Goal: Task Accomplishment & Management: Complete application form

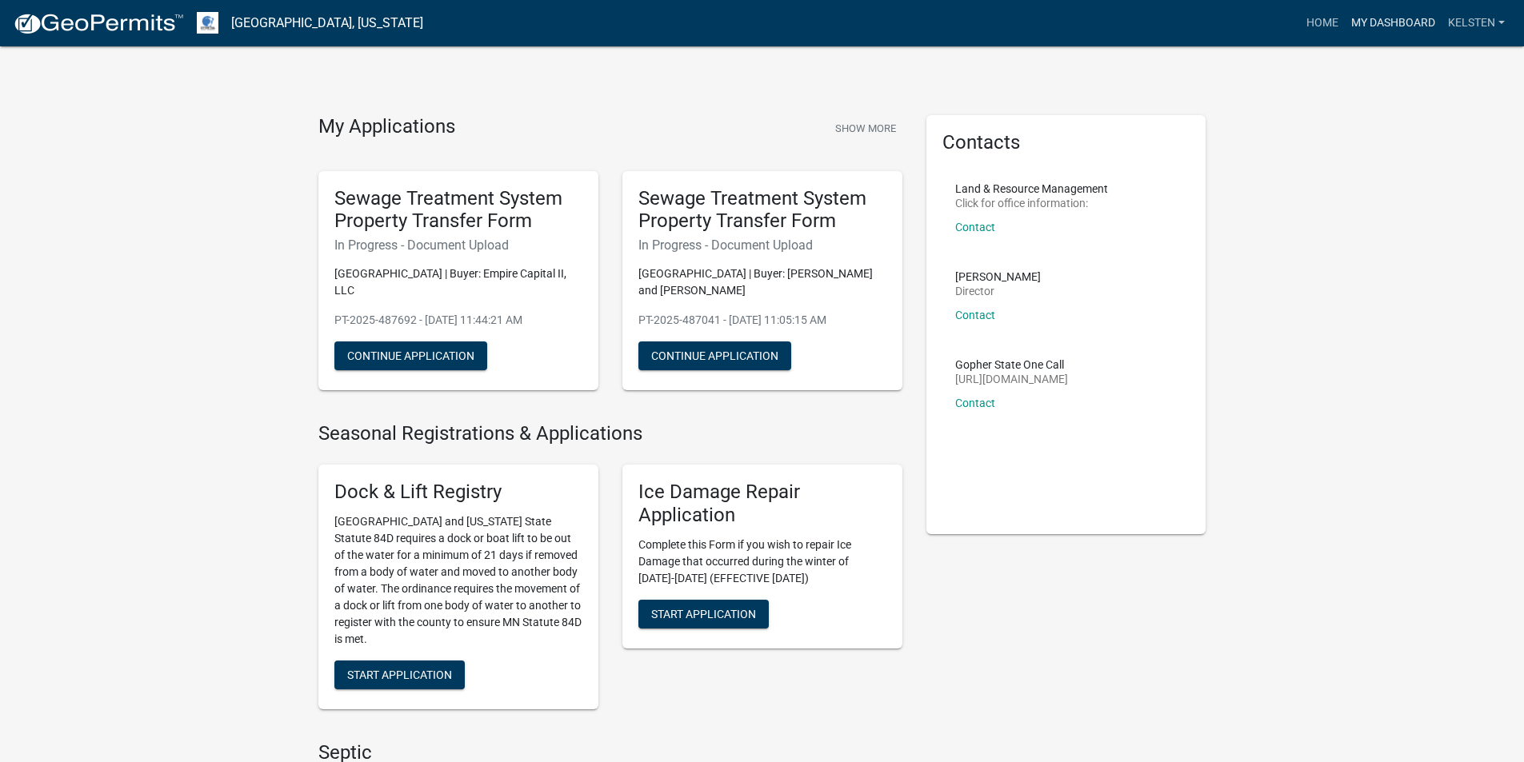
click at [1399, 14] on link "My Dashboard" at bounding box center [1393, 23] width 97 height 30
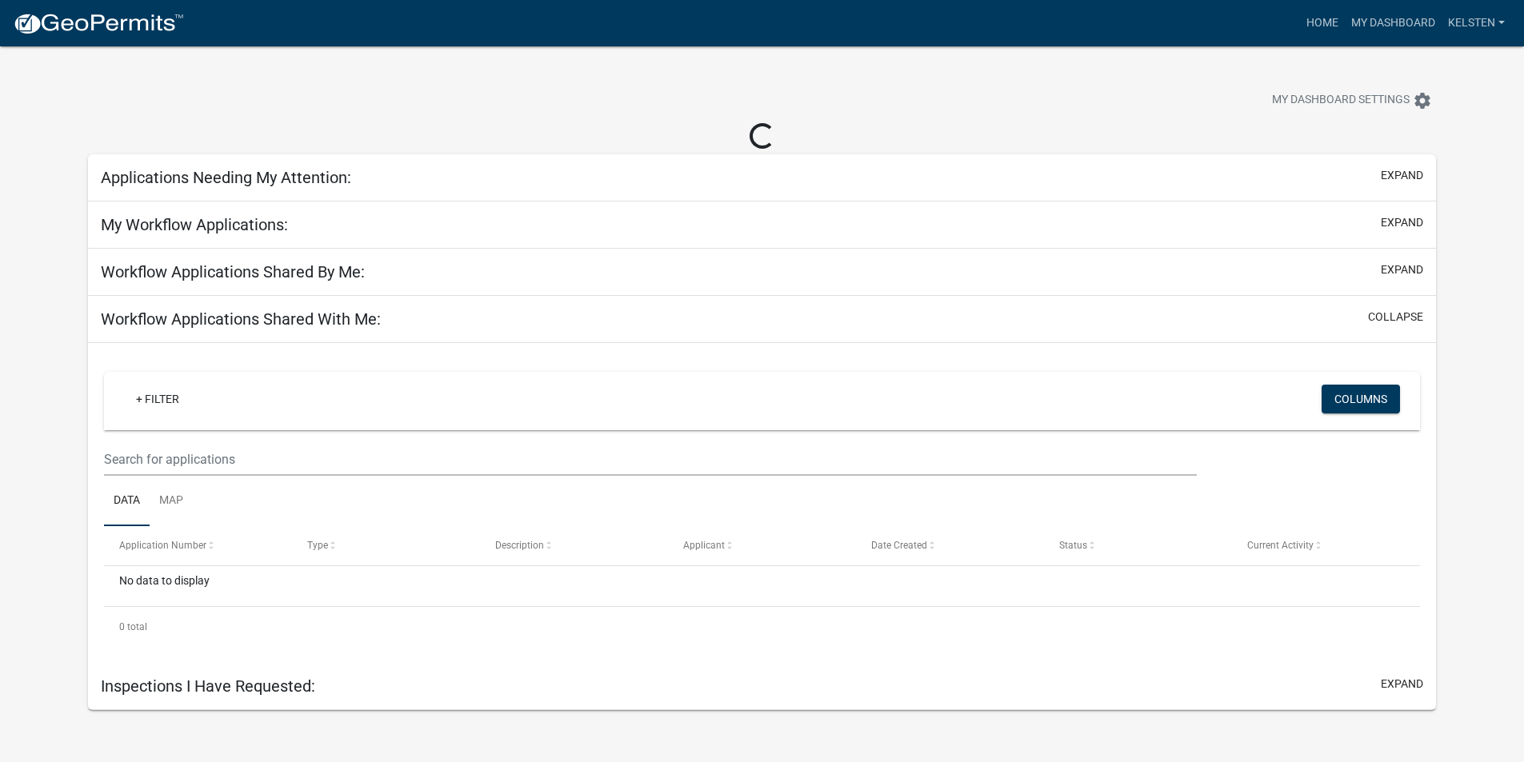
select select "3: 100"
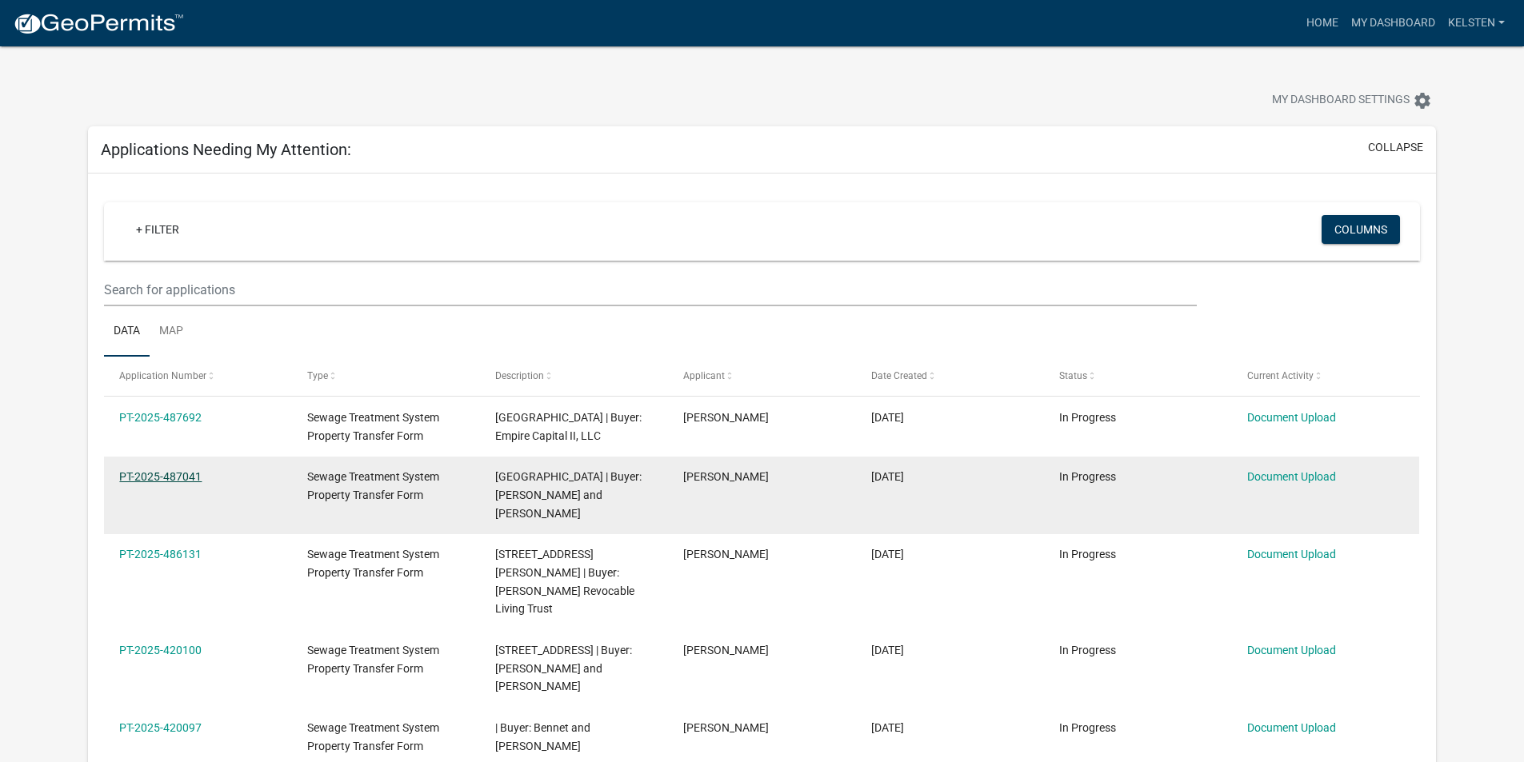
click at [122, 477] on link "PT-2025-487041" at bounding box center [160, 476] width 82 height 13
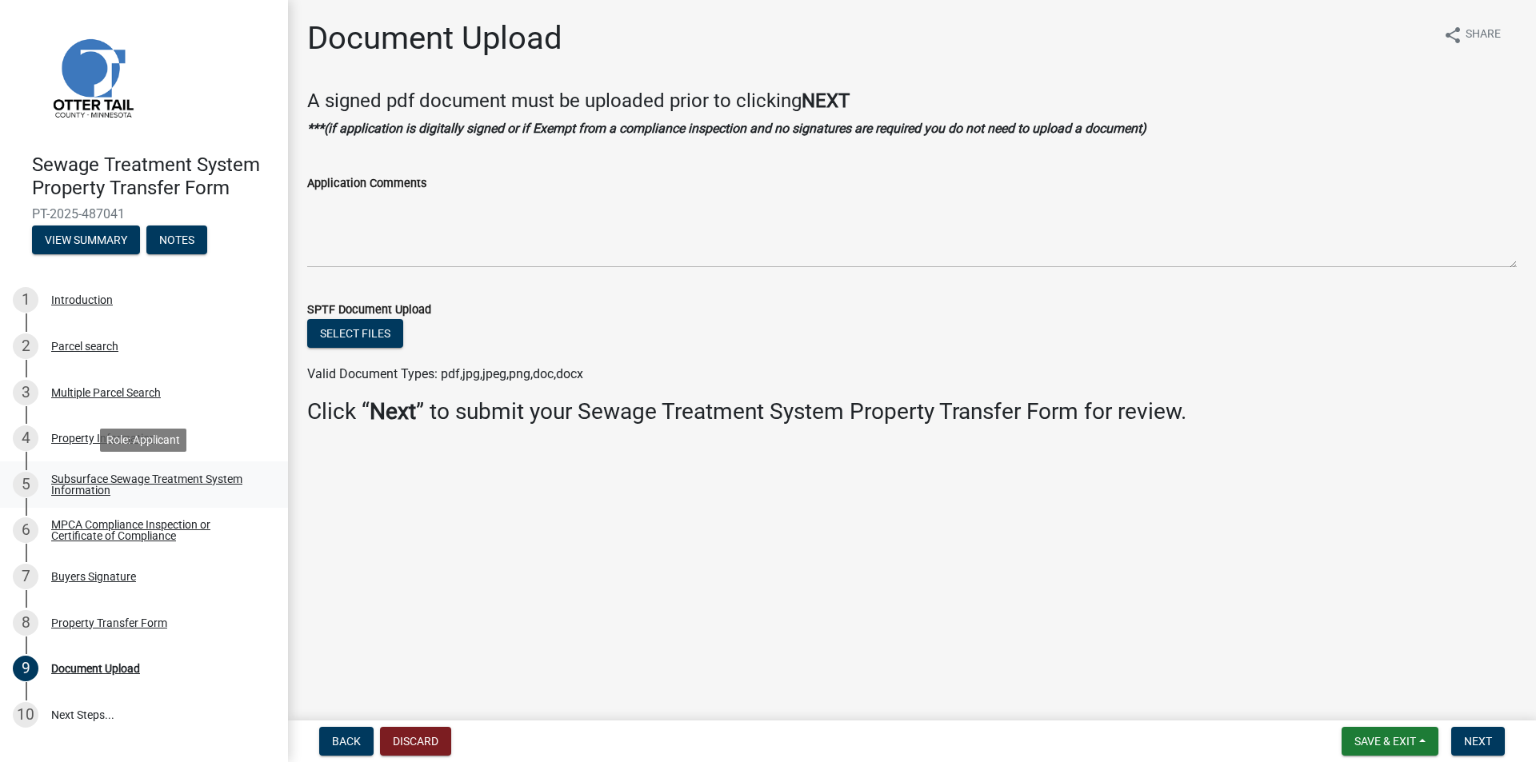
click at [77, 473] on div "Subsurface Sewage Treatment System Information" at bounding box center [156, 484] width 211 height 22
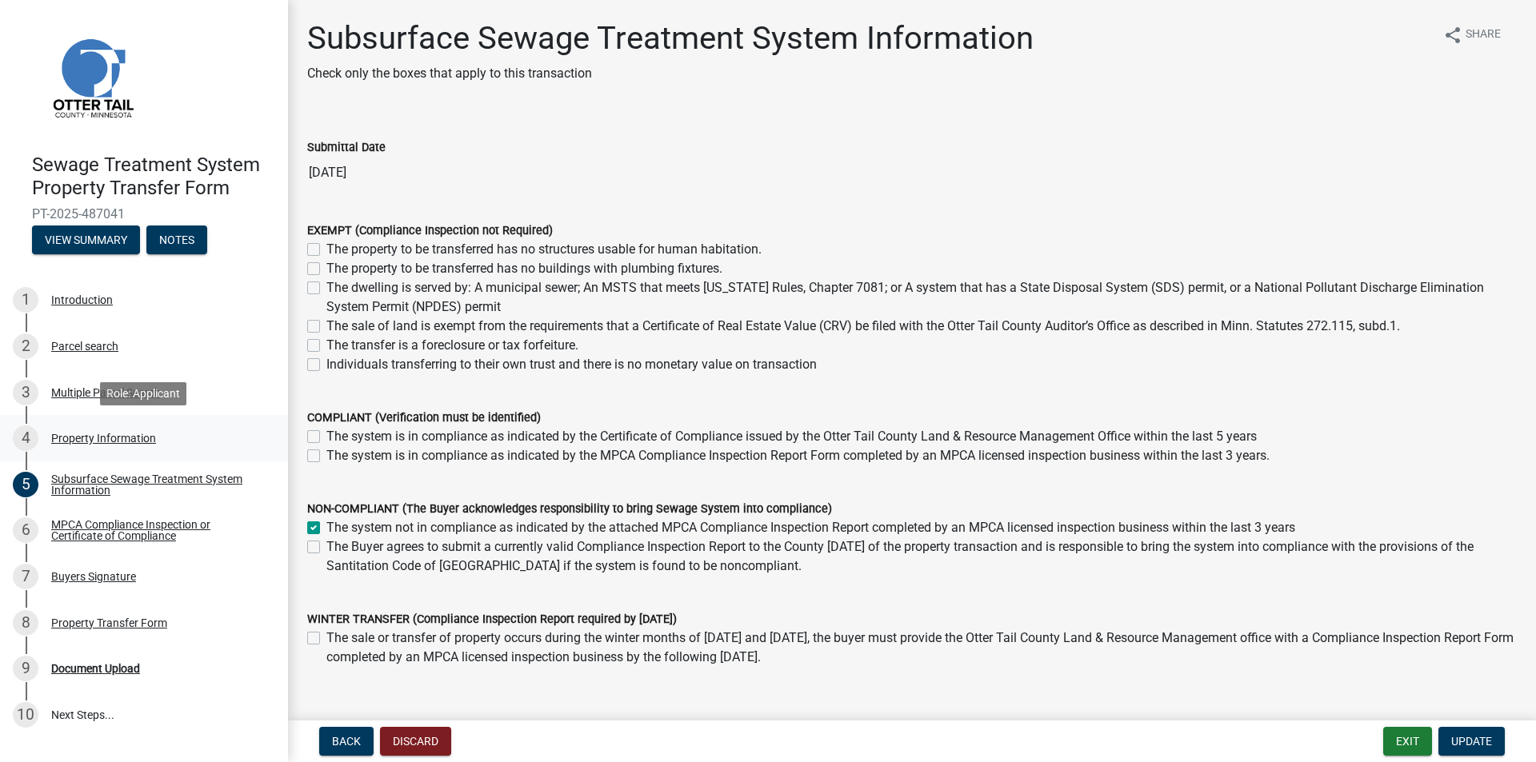
click at [86, 438] on div "Property Information" at bounding box center [103, 438] width 105 height 11
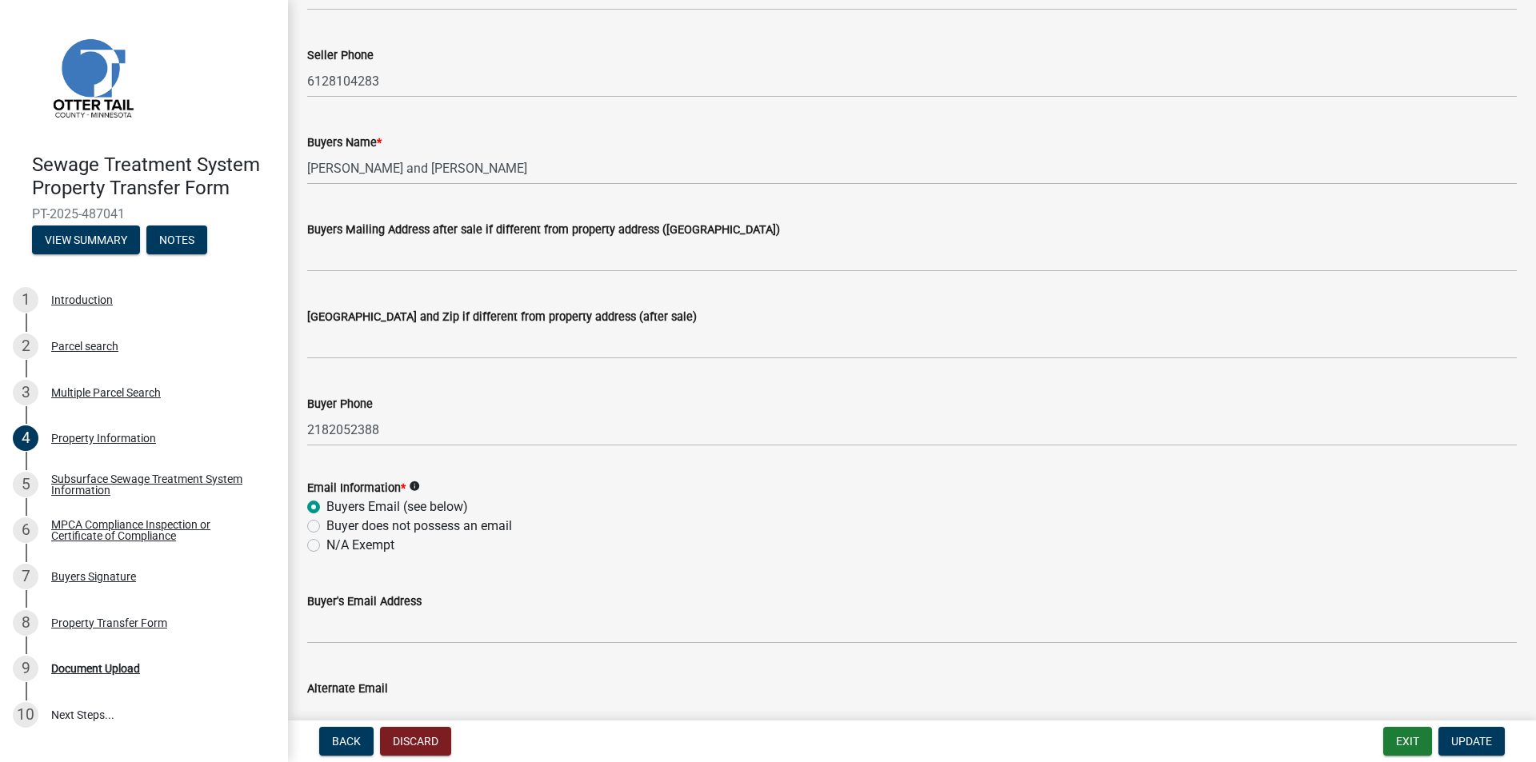
scroll to position [320, 0]
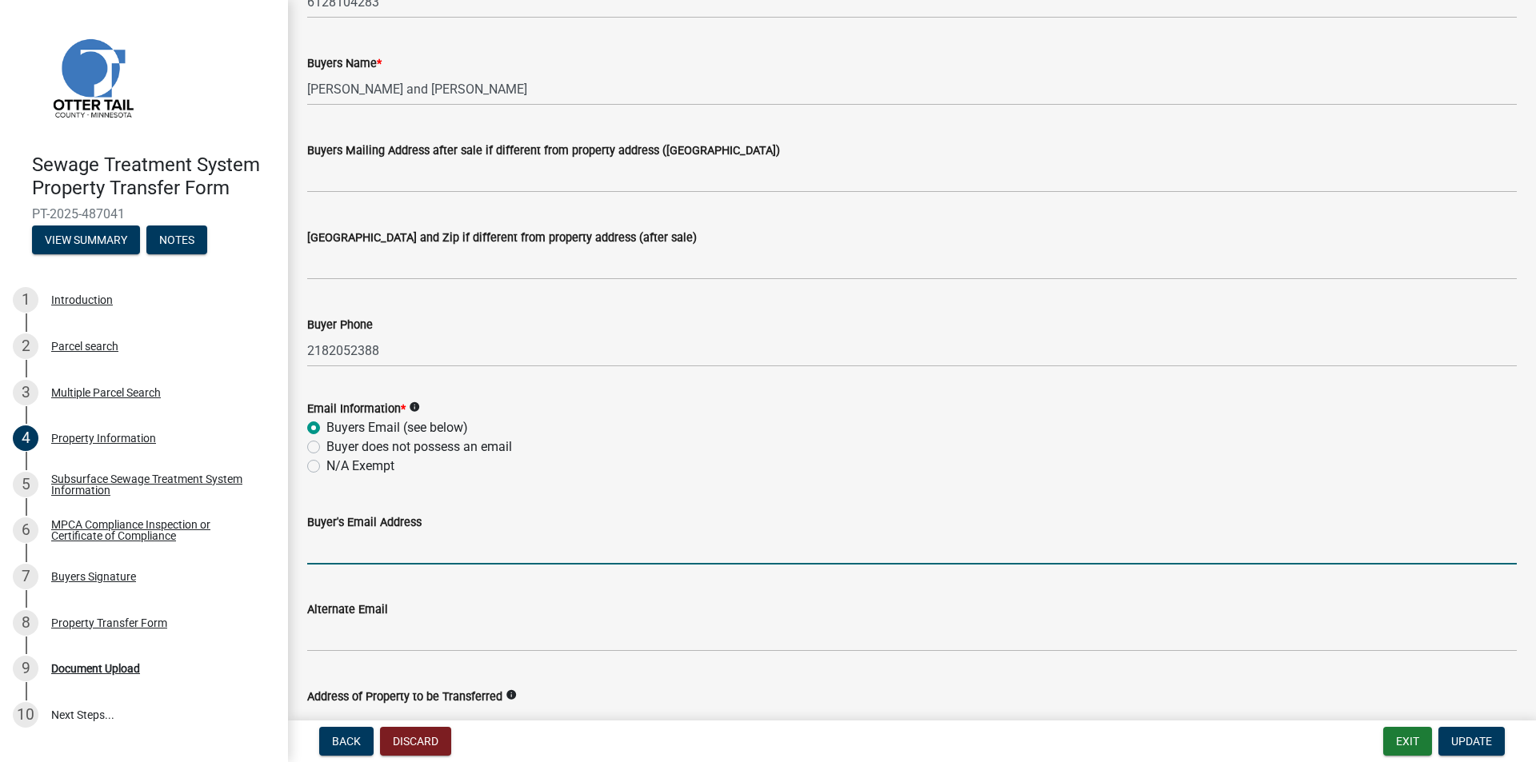
click at [391, 543] on input "Buyer's Email Address" at bounding box center [911, 548] width 1209 height 33
type input "[PERSON_NAME][EMAIL_ADDRESS][PERSON_NAME][DOMAIN_NAME]"
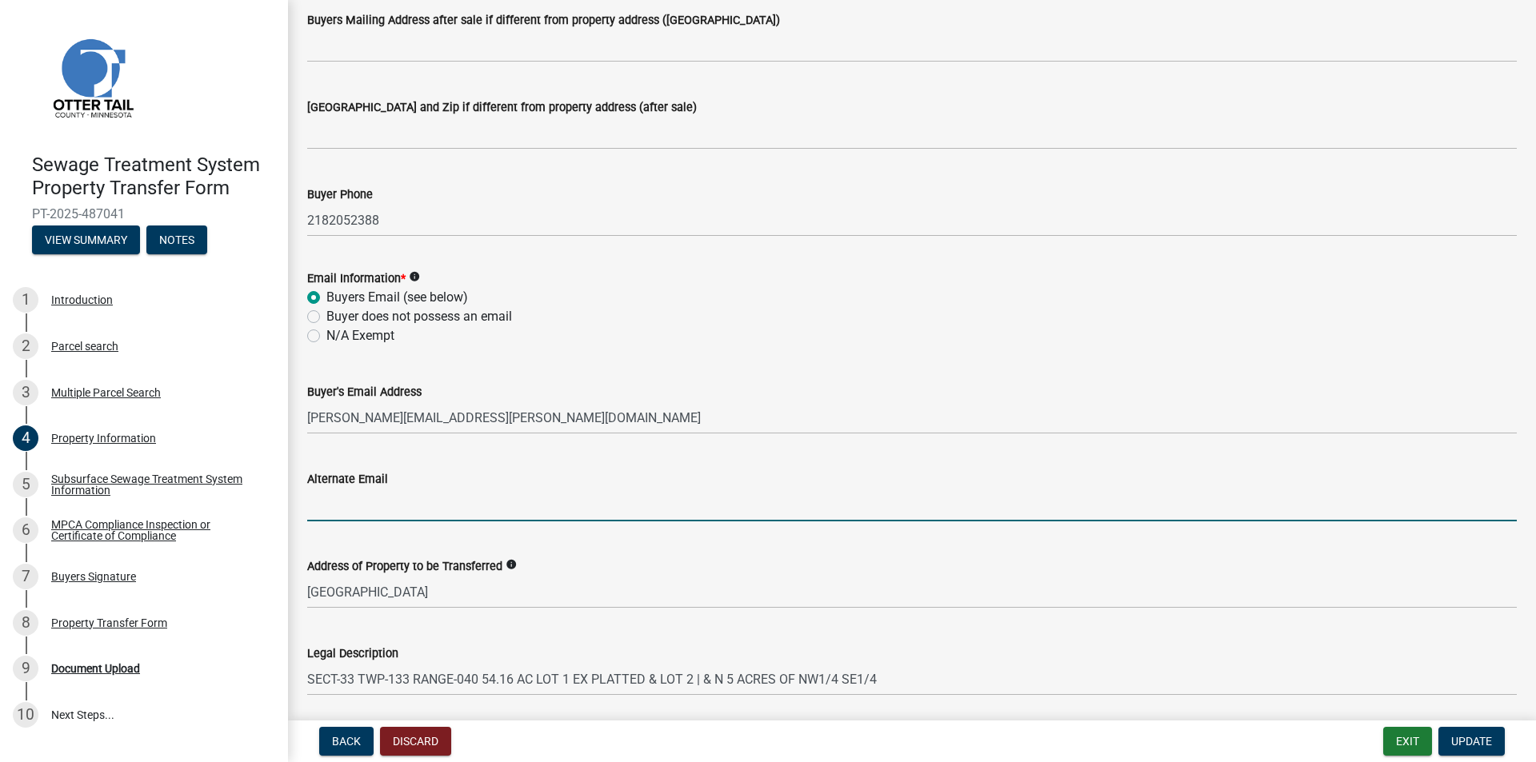
scroll to position [683, 0]
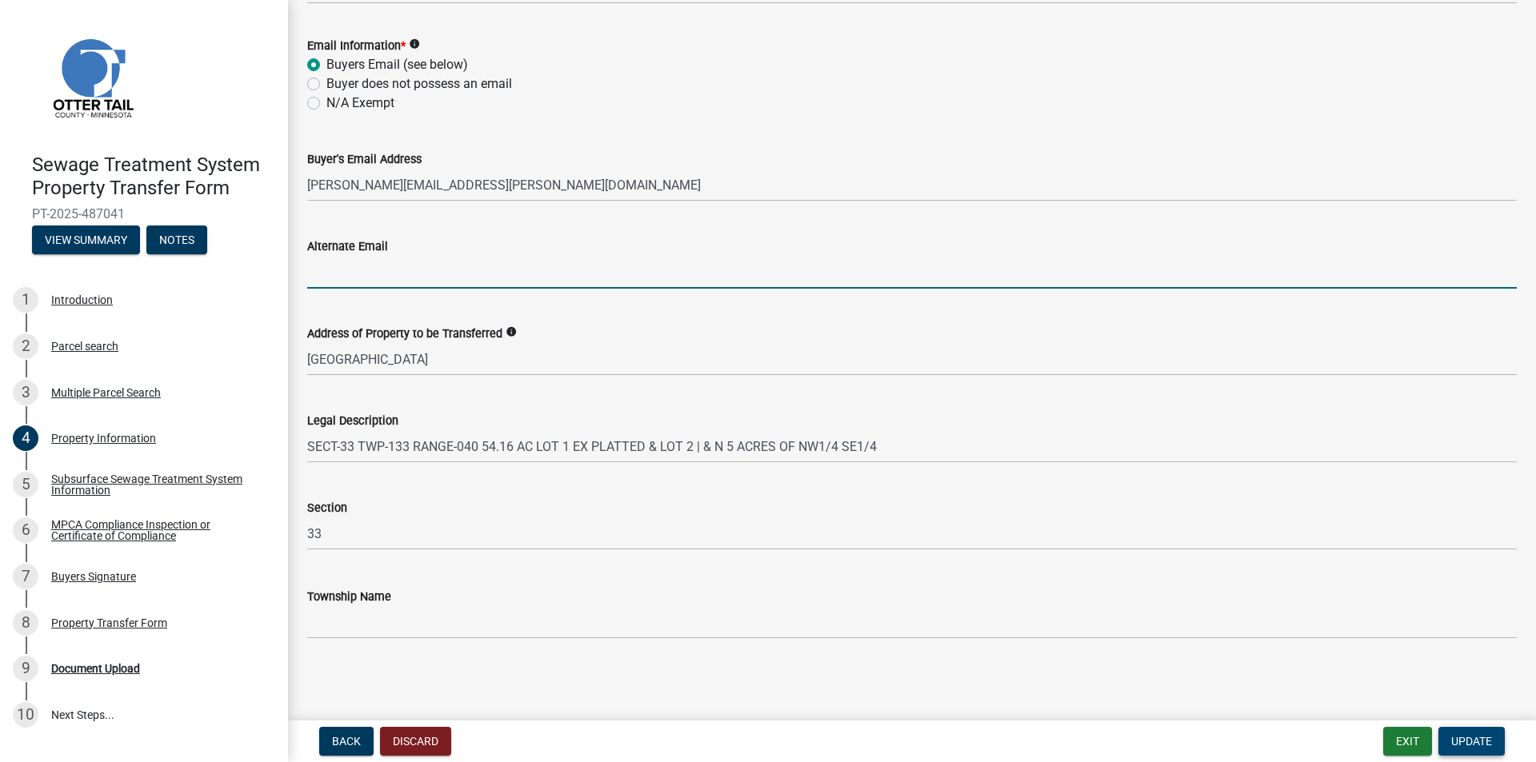
click at [1464, 750] on button "Update" at bounding box center [1471, 741] width 66 height 29
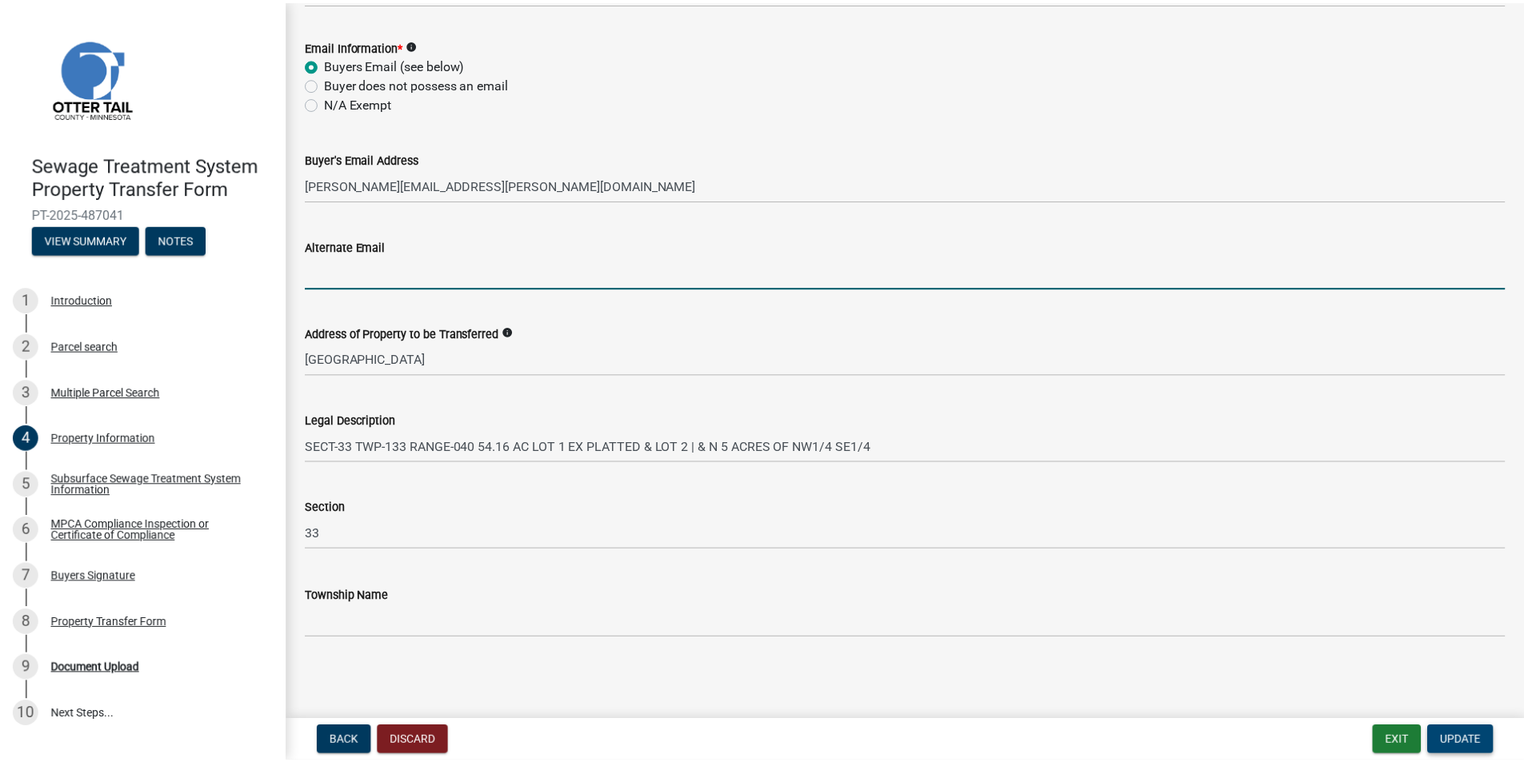
scroll to position [0, 0]
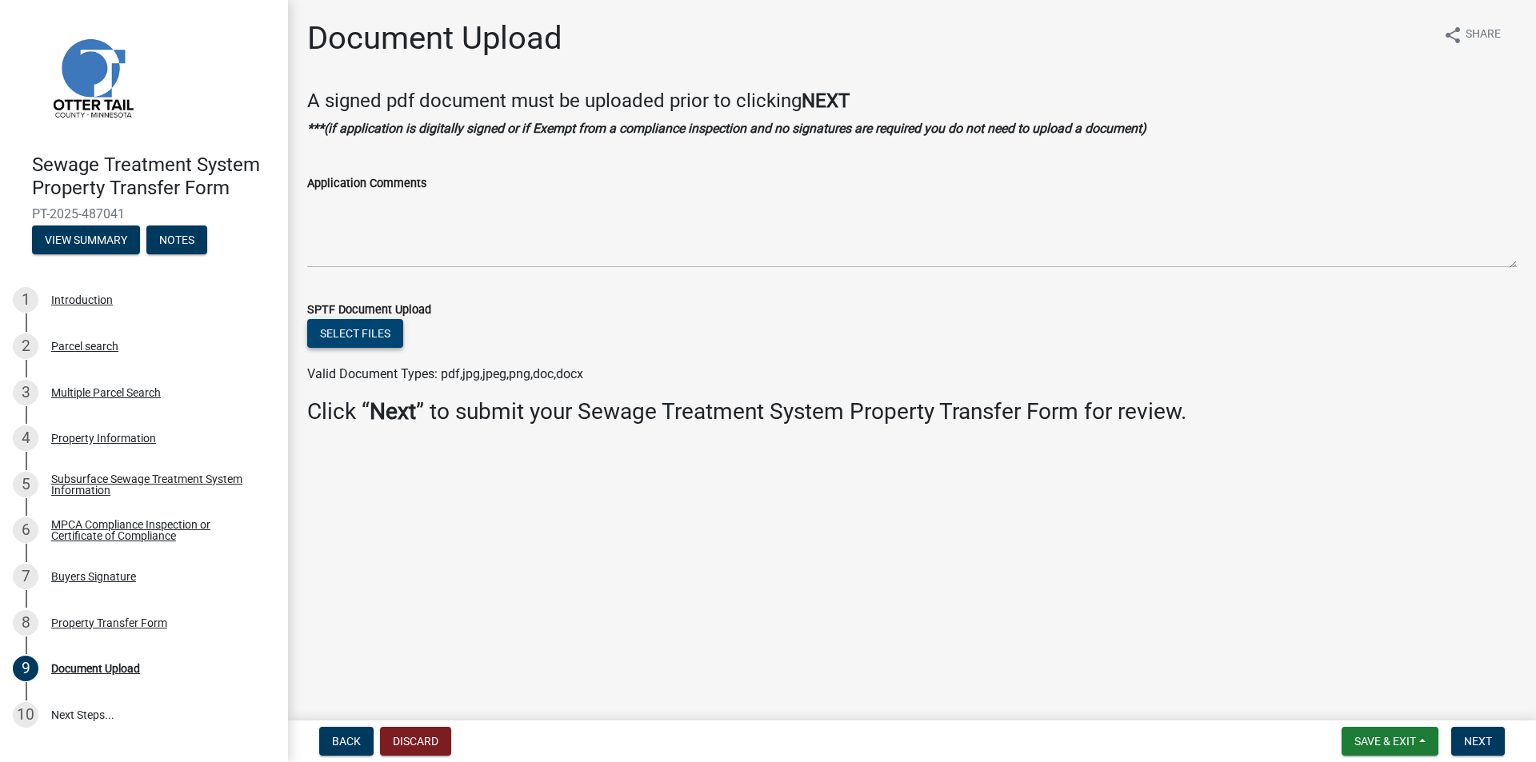
click at [351, 331] on button "Select files" at bounding box center [355, 333] width 96 height 29
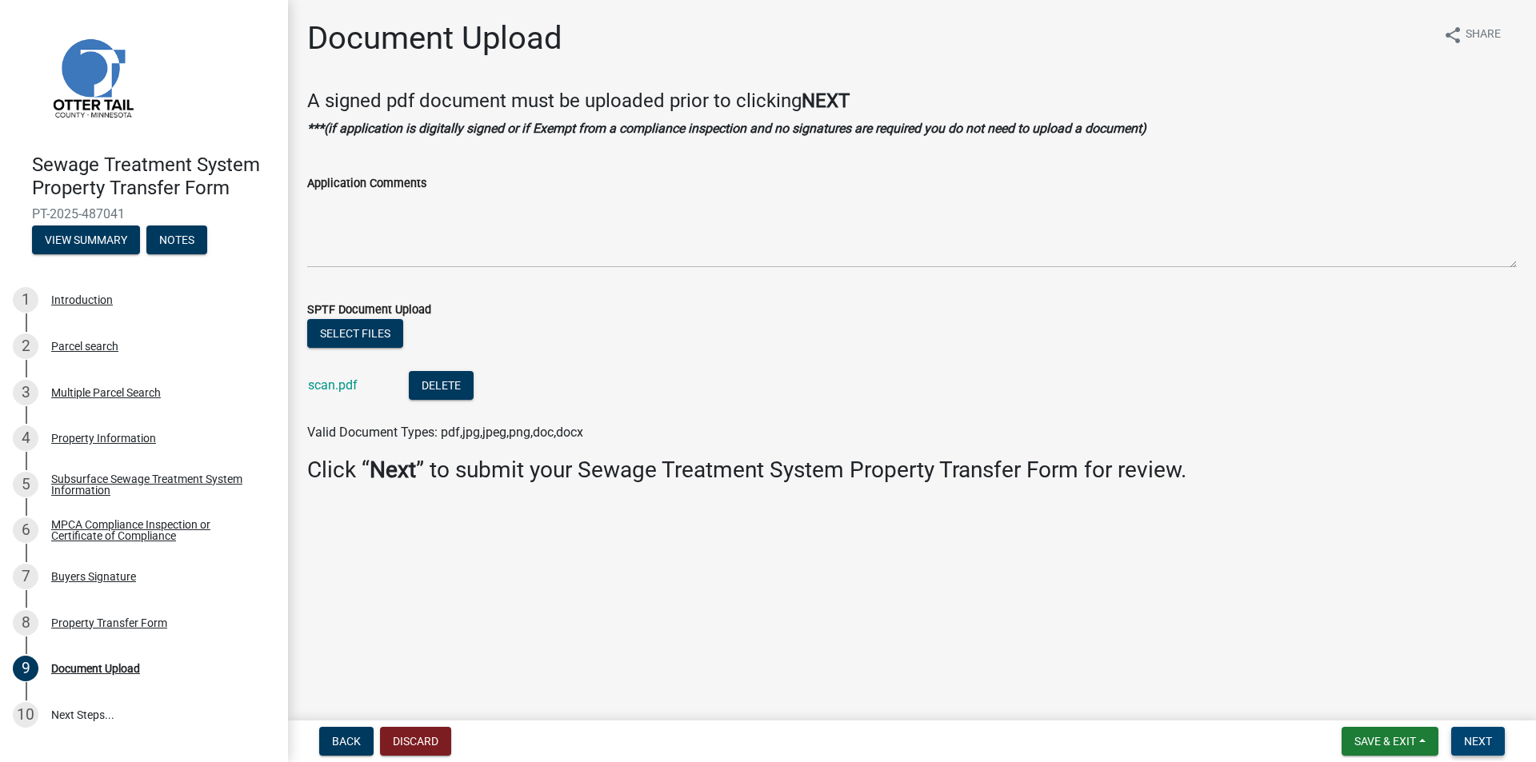
click at [1457, 737] on button "Next" at bounding box center [1478, 741] width 54 height 29
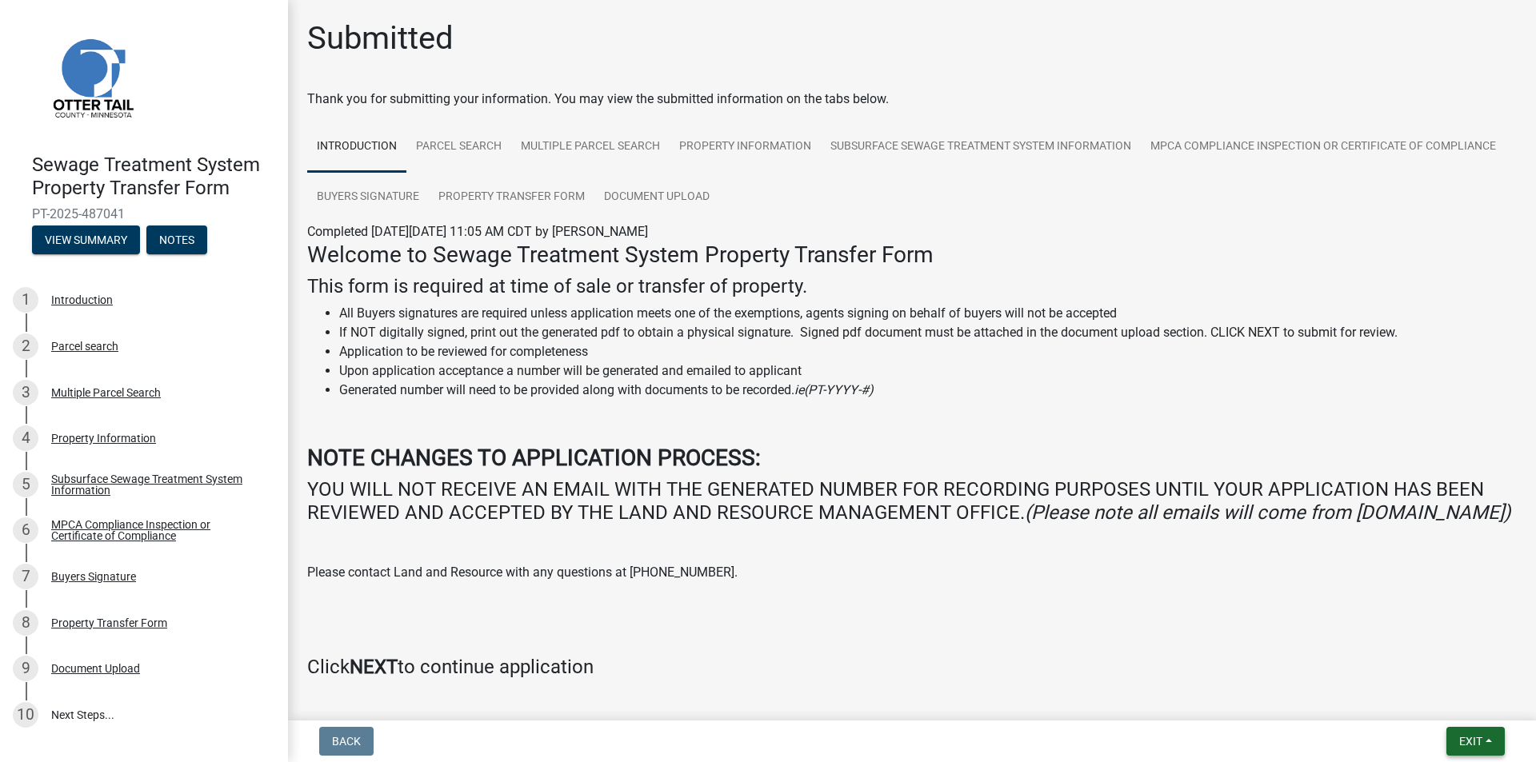
click at [1412, 733] on div "Back Exit Save Save & Exit" at bounding box center [912, 741] width 1222 height 29
click at [1493, 737] on button "Exit" at bounding box center [1475, 741] width 58 height 29
click at [1448, 695] on button "Save & Exit" at bounding box center [1441, 700] width 128 height 38
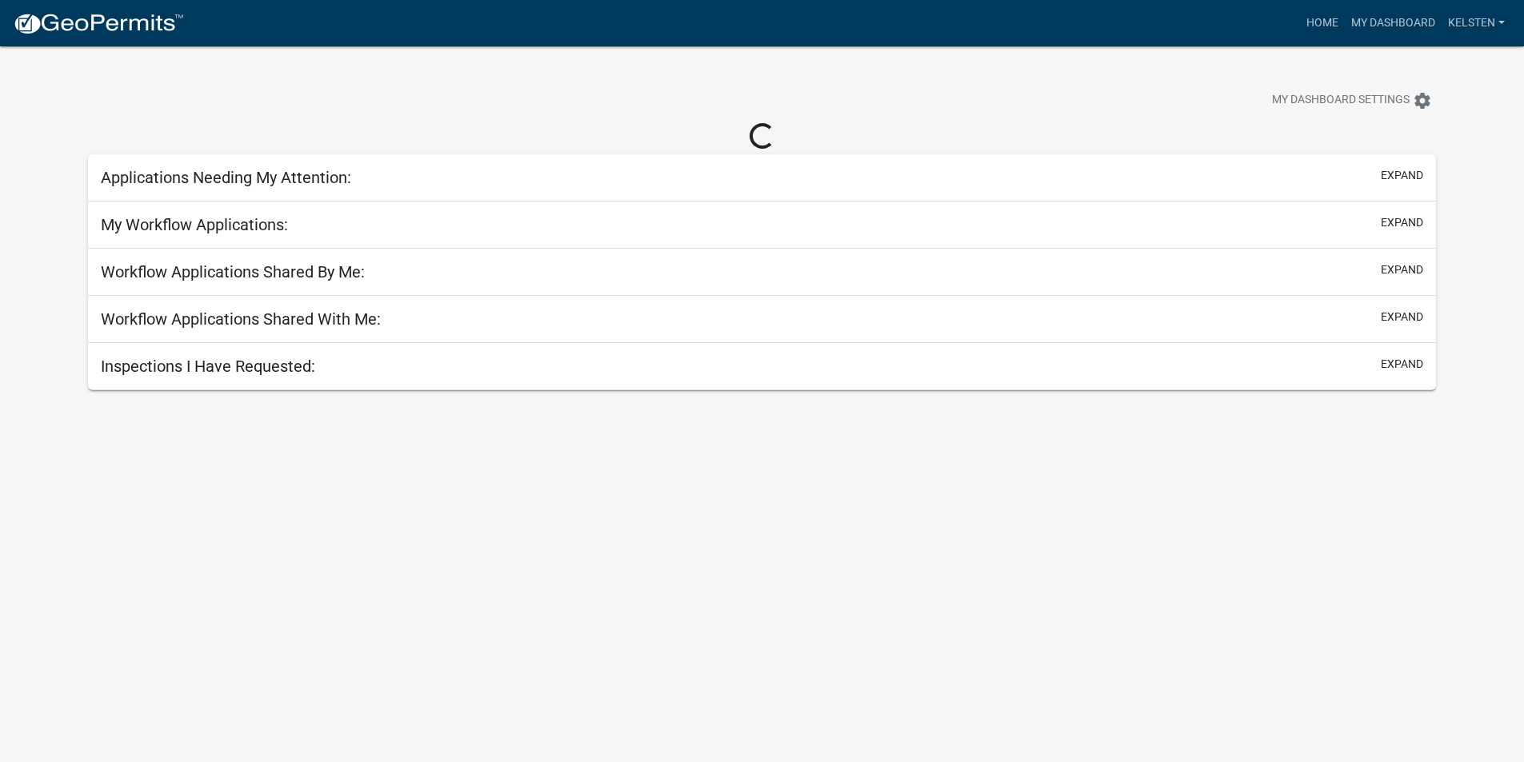
select select "3: 100"
